Goal: Task Accomplishment & Management: Use online tool/utility

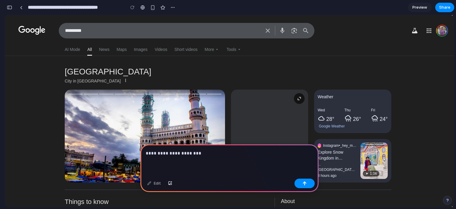
click at [166, 152] on p "**********" at bounding box center [228, 152] width 165 height 7
